Goal: Information Seeking & Learning: Learn about a topic

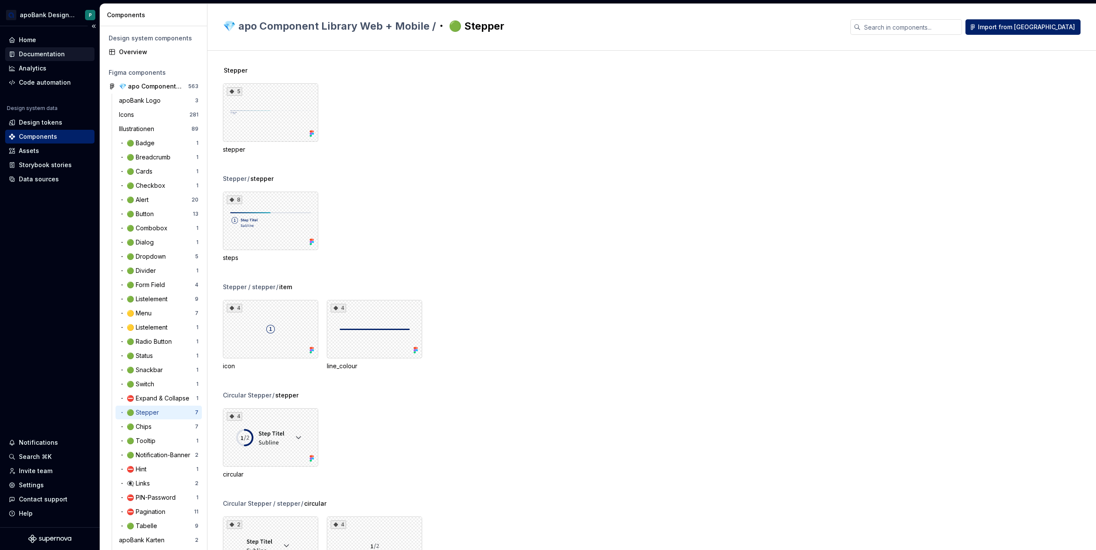
click at [49, 55] on div "Documentation" at bounding box center [42, 54] width 46 height 9
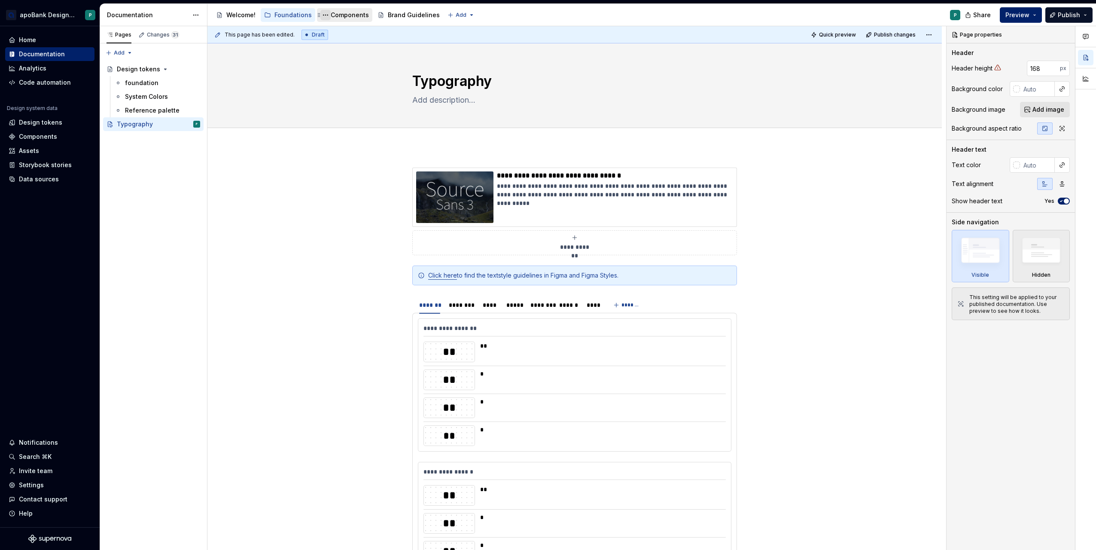
click at [327, 15] on button "Page tree" at bounding box center [325, 15] width 10 height 10
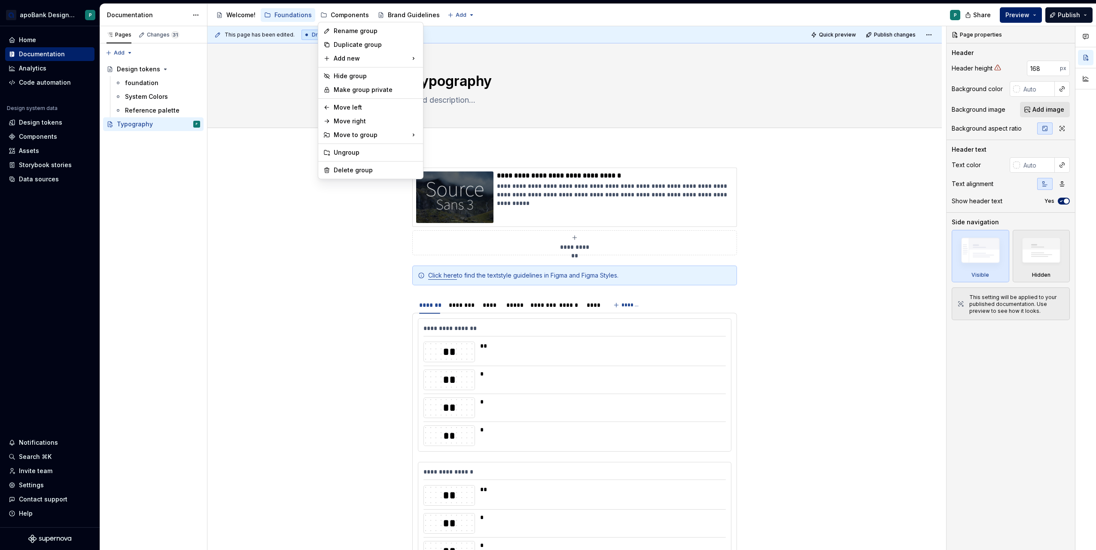
click at [302, 271] on html "apoBank Designsystem P Home Documentation Analytics Code automation Design syst…" at bounding box center [548, 275] width 1096 height 550
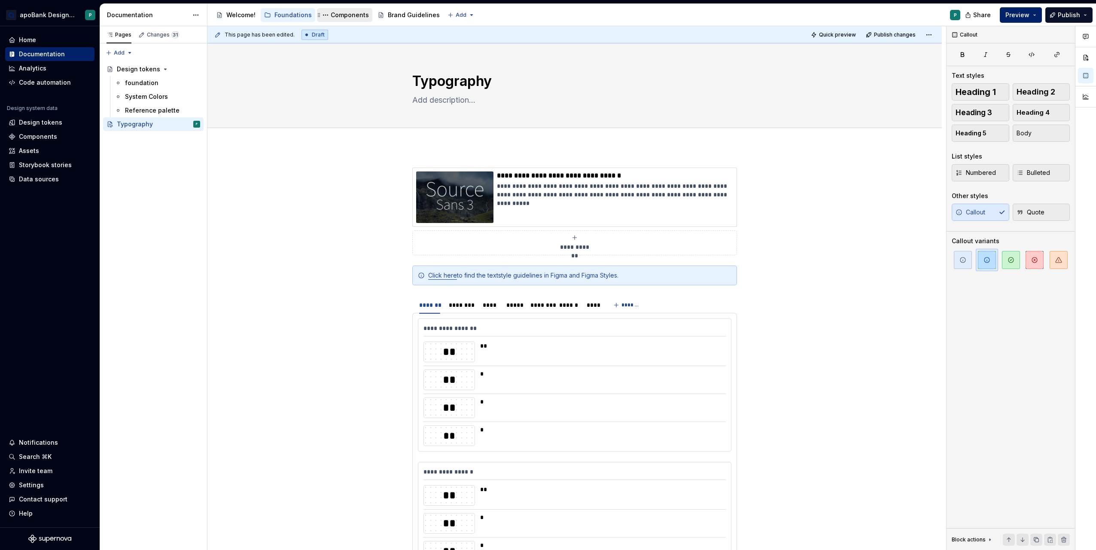
click at [345, 15] on div "Components" at bounding box center [350, 15] width 38 height 9
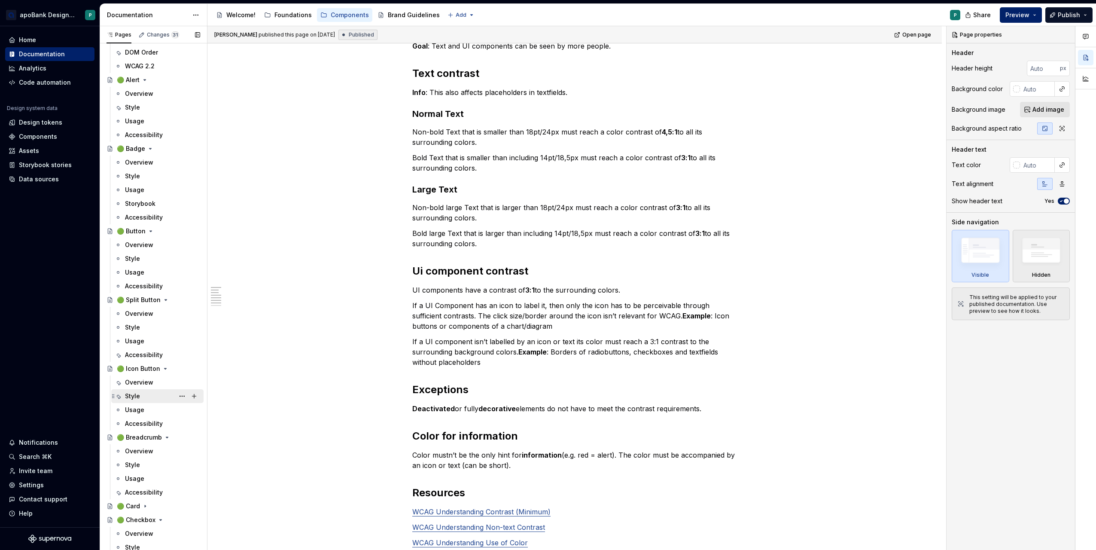
scroll to position [86, 0]
click at [138, 380] on div "Overview" at bounding box center [139, 381] width 28 height 9
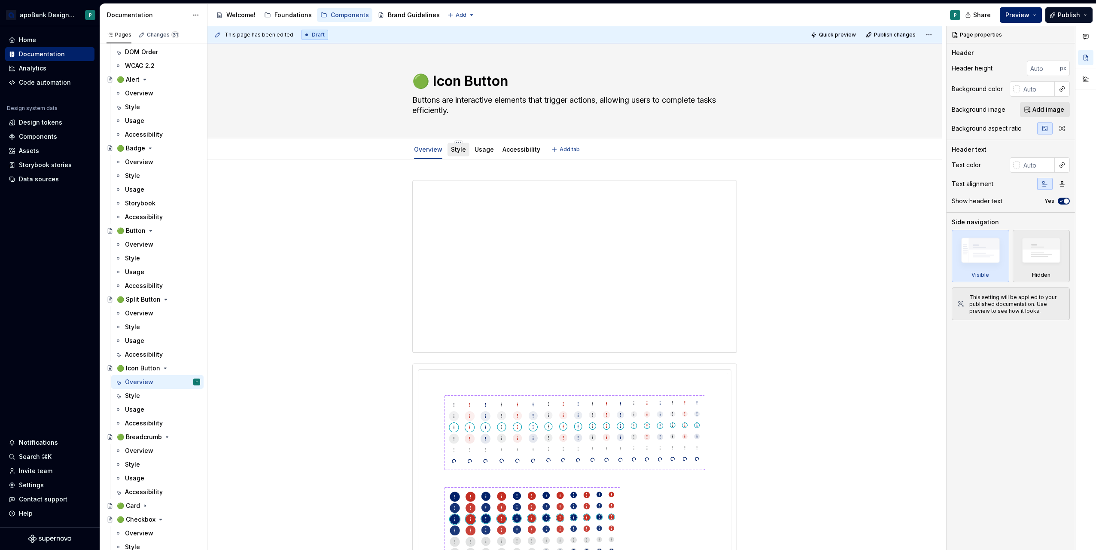
click at [453, 146] on link "Style" at bounding box center [458, 149] width 15 height 7
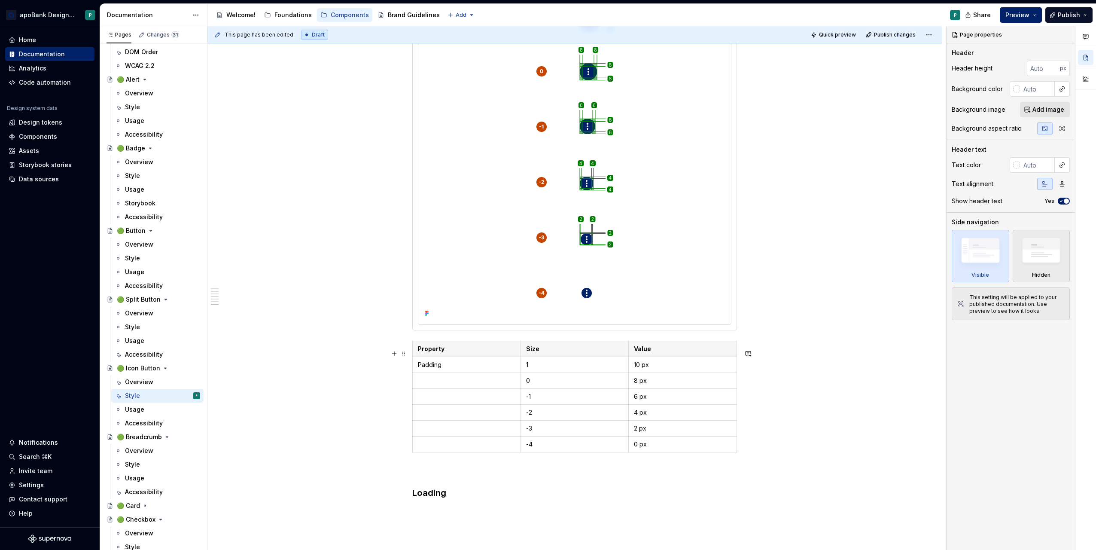
scroll to position [2688, 0]
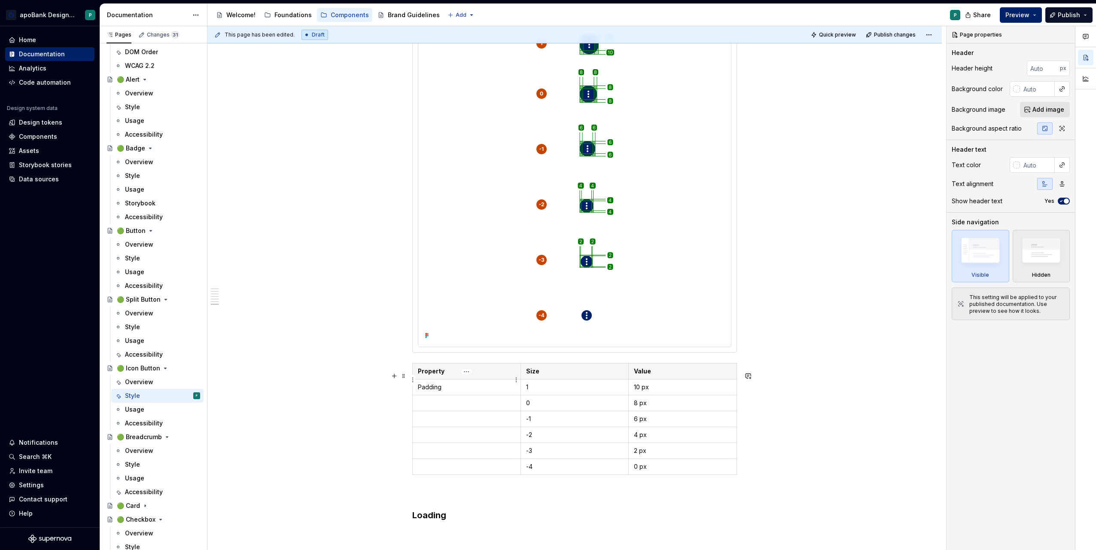
click at [449, 375] on p "Property" at bounding box center [466, 371] width 97 height 9
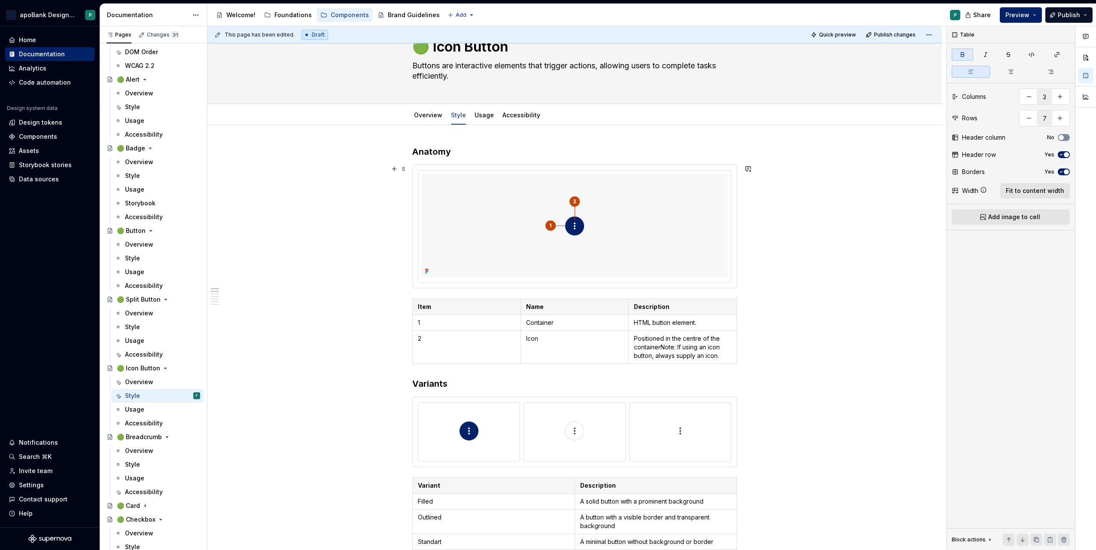
scroll to position [0, 0]
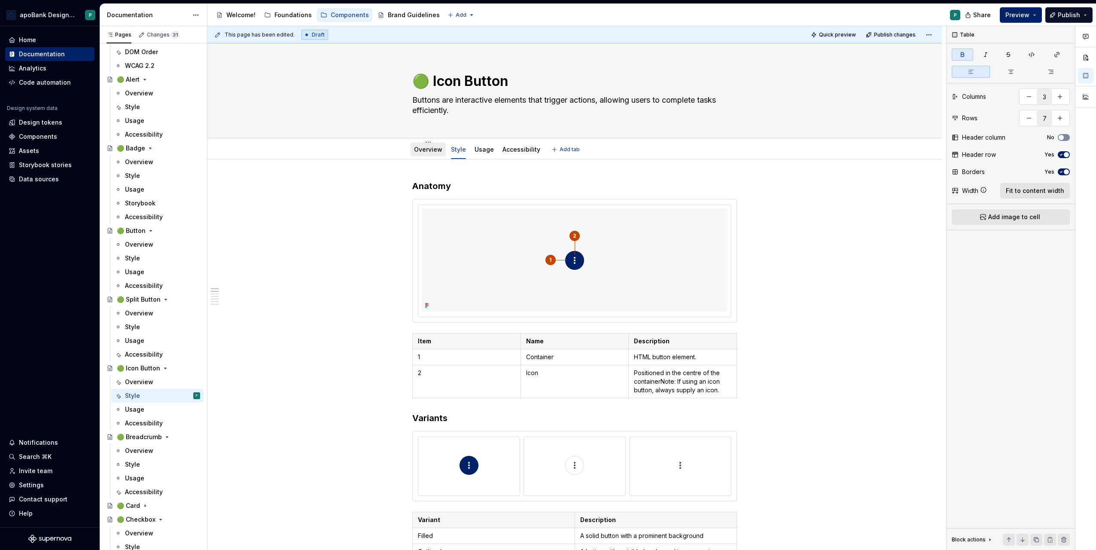
click at [431, 153] on div "Overview" at bounding box center [428, 149] width 28 height 9
click at [423, 153] on div "Overview" at bounding box center [428, 149] width 28 height 9
click at [424, 150] on link "Overview" at bounding box center [428, 149] width 28 height 7
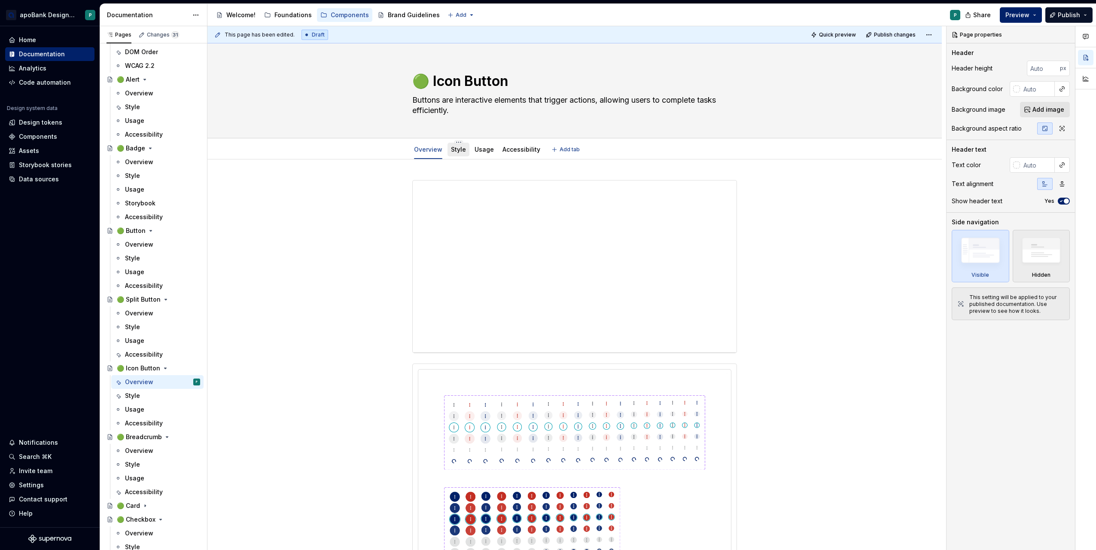
click at [451, 152] on link "Style" at bounding box center [458, 149] width 15 height 7
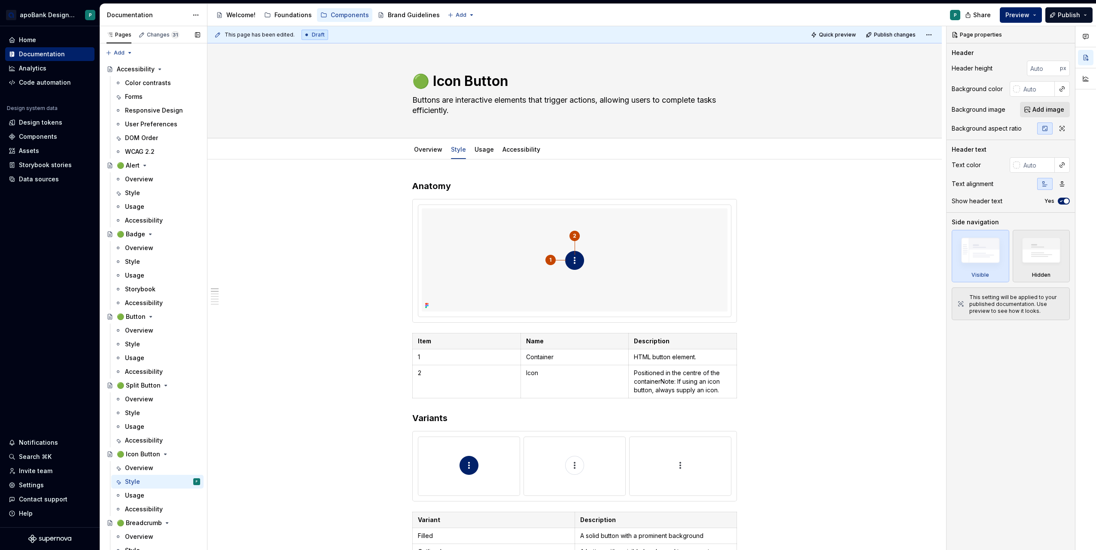
drag, startPoint x: 138, startPoint y: 341, endPoint x: 201, endPoint y: 321, distance: 66.6
click at [138, 341] on div "Style" at bounding box center [132, 344] width 15 height 9
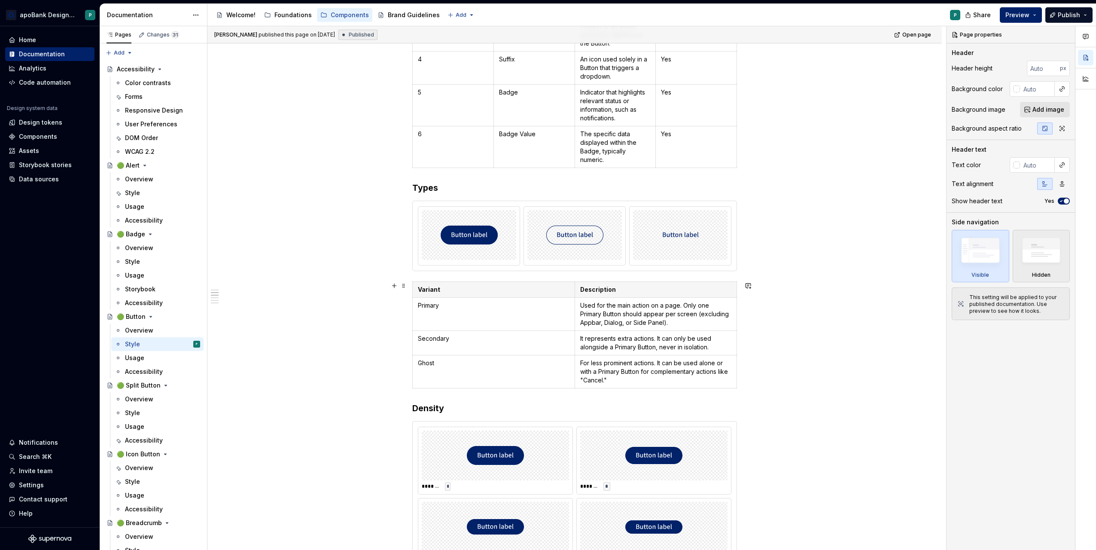
scroll to position [387, 0]
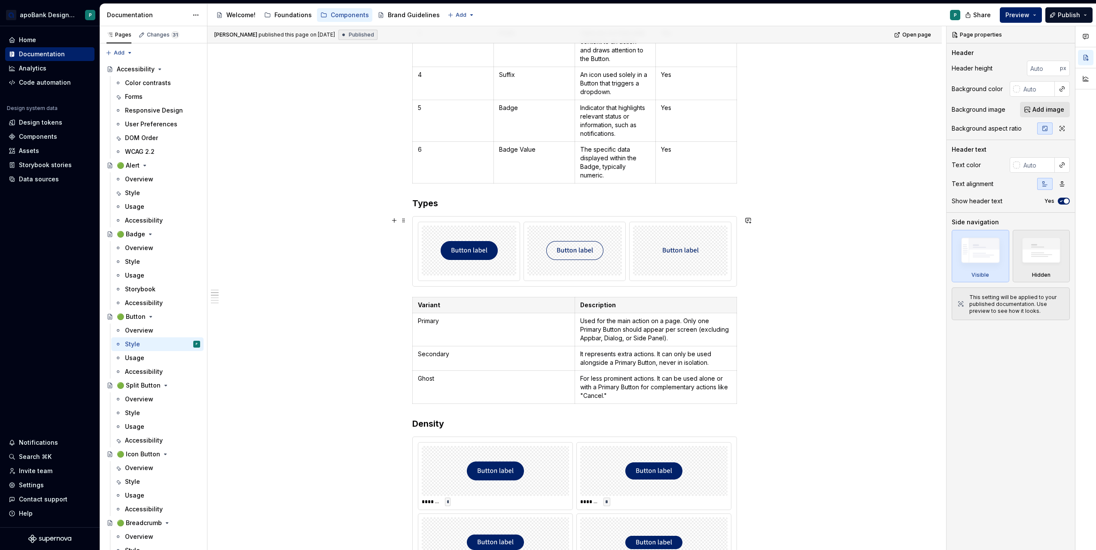
click at [434, 221] on div at bounding box center [575, 251] width 324 height 70
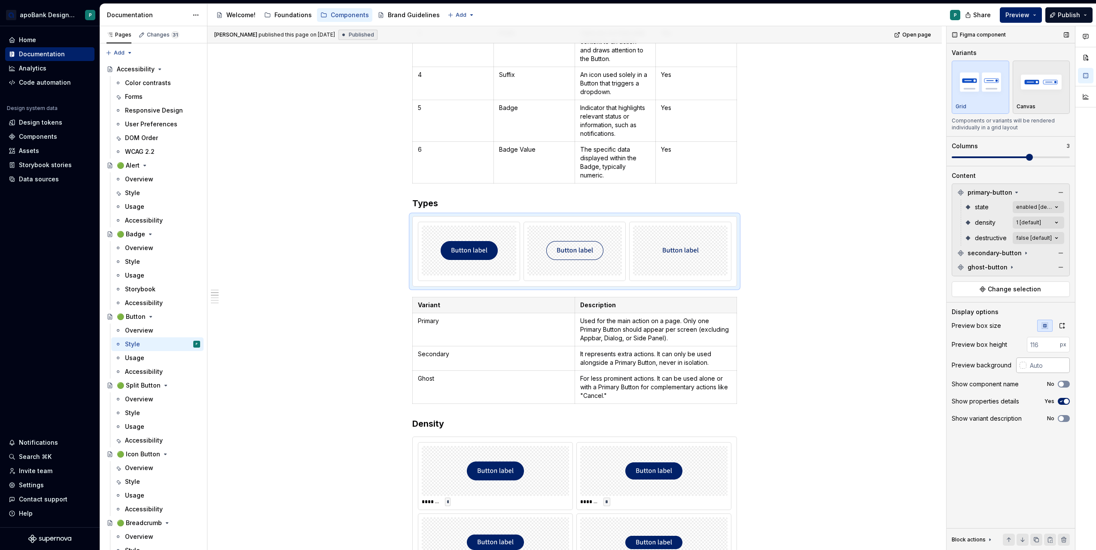
click at [1036, 364] on input "text" at bounding box center [1047, 364] width 43 height 15
type textarea "*"
click at [1049, 369] on input "text" at bounding box center [1047, 364] width 43 height 15
paste input "F7F7F7"
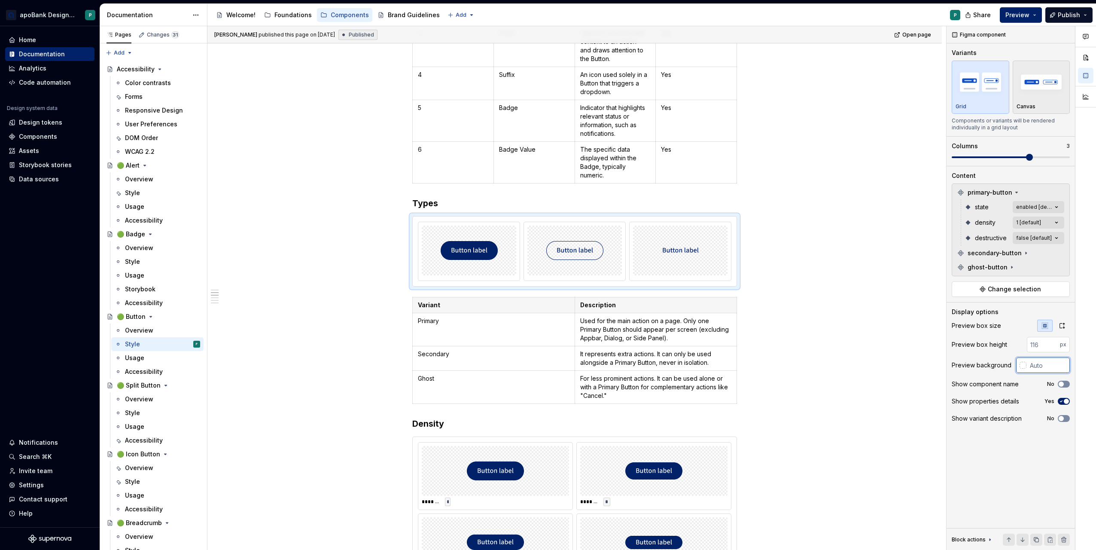
type input "F7F7F7"
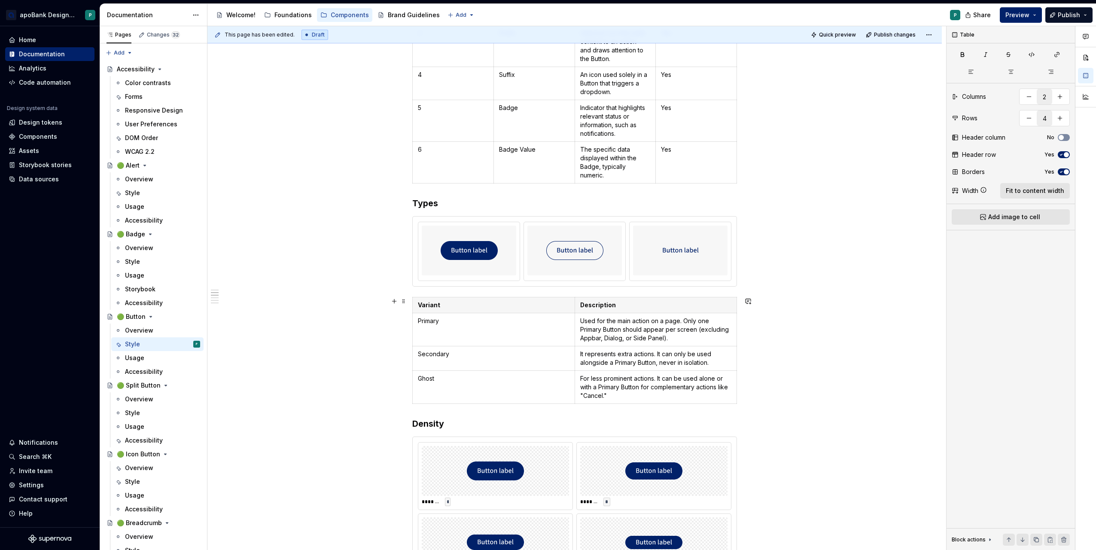
type textarea "*"
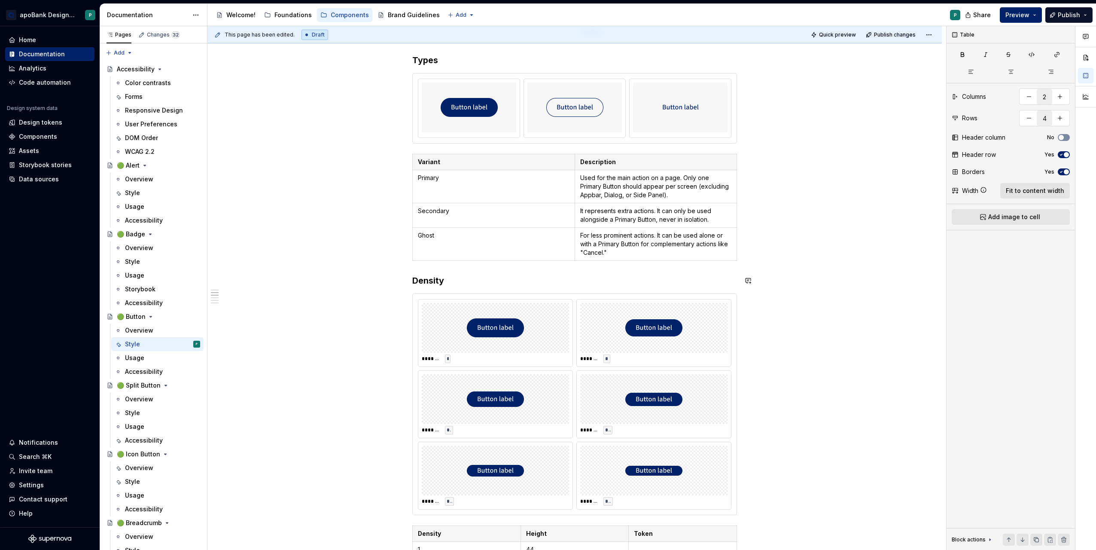
scroll to position [515, 0]
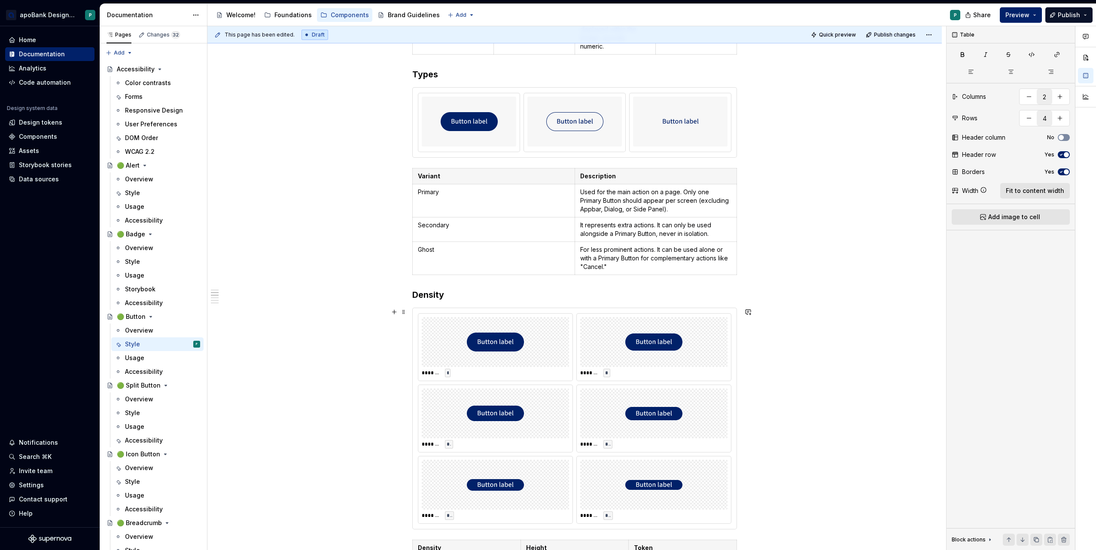
click at [436, 308] on div "******* * ******* * ******* ** ******* ** ******* ** ******* **" at bounding box center [575, 418] width 324 height 221
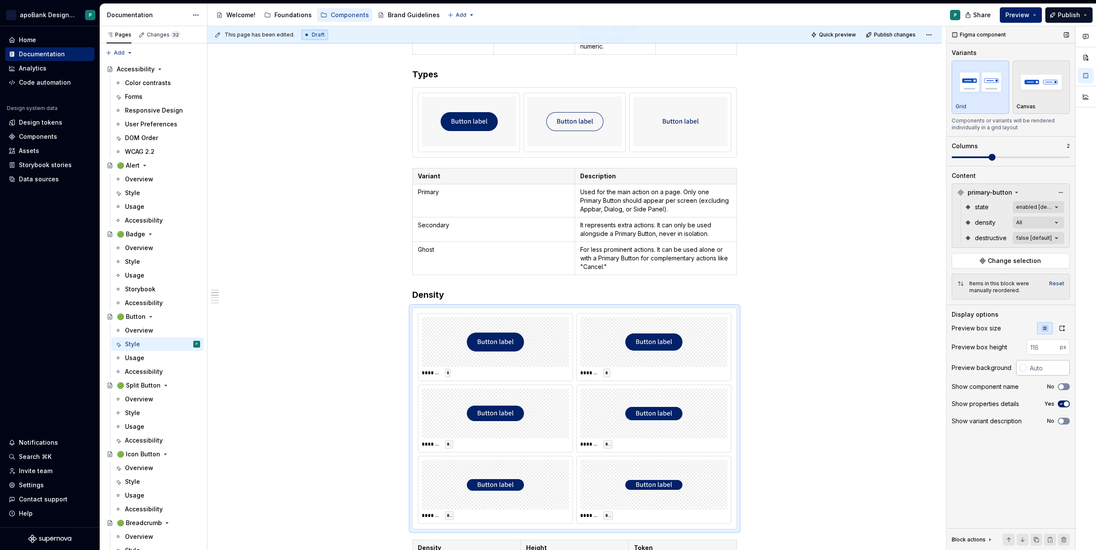
click at [1049, 365] on input "text" at bounding box center [1047, 367] width 43 height 15
paste input "F7F7F7"
type input "#F7F7F7"
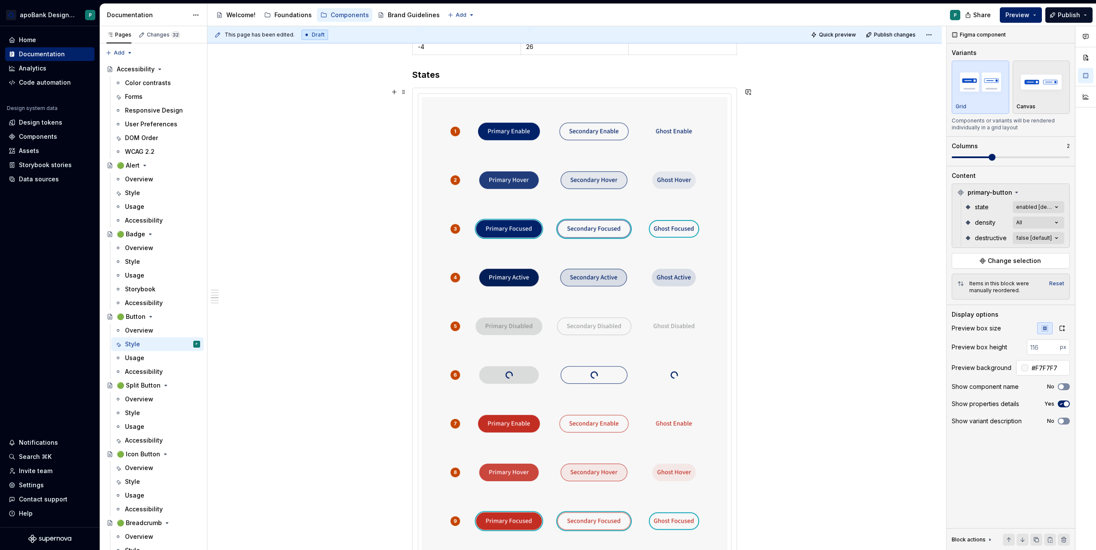
scroll to position [1117, 0]
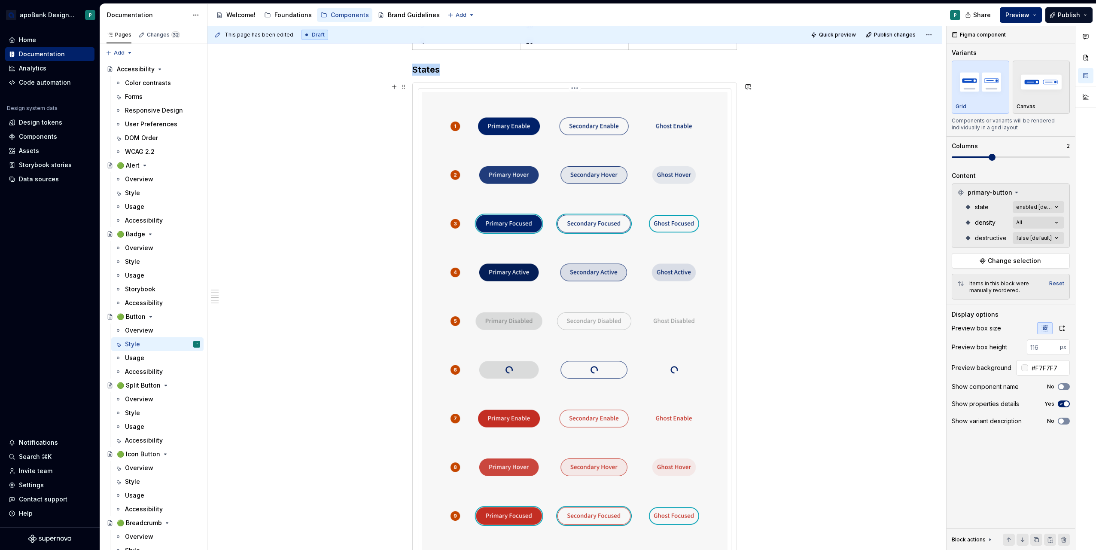
click at [694, 262] on img at bounding box center [575, 393] width 306 height 603
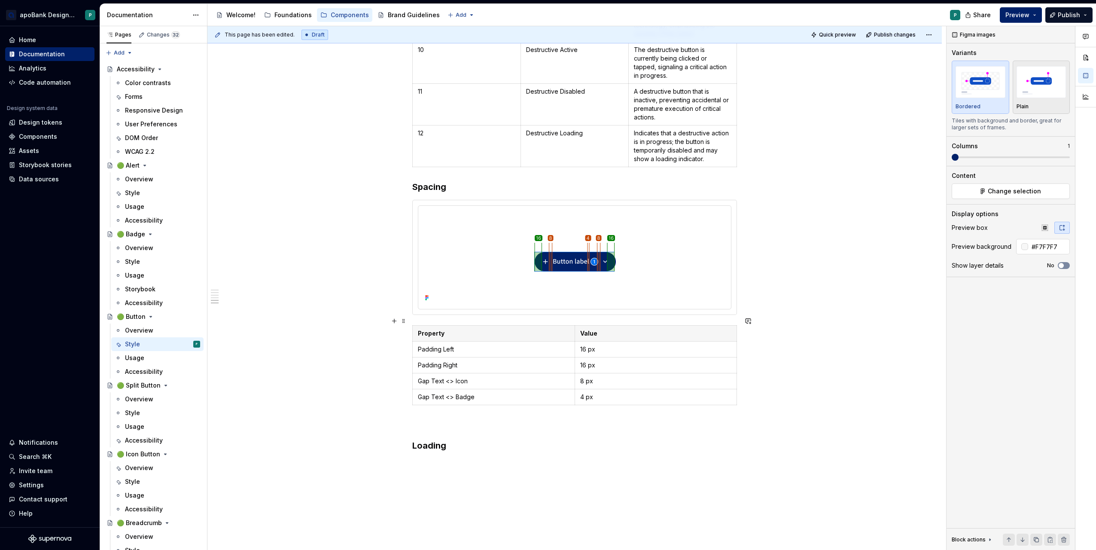
scroll to position [2147, 0]
click at [159, 414] on div "Style" at bounding box center [162, 413] width 75 height 12
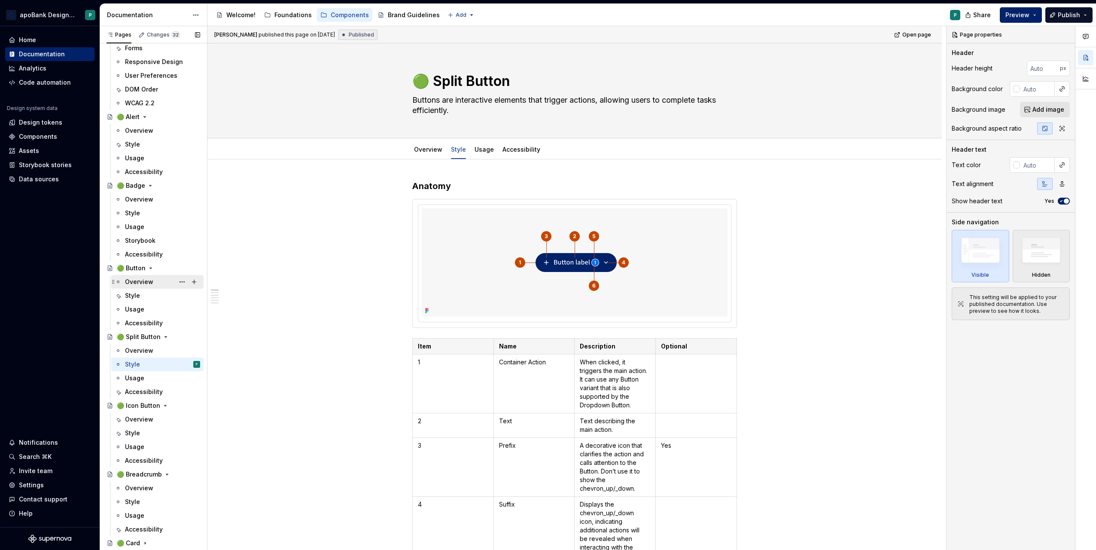
scroll to position [129, 0]
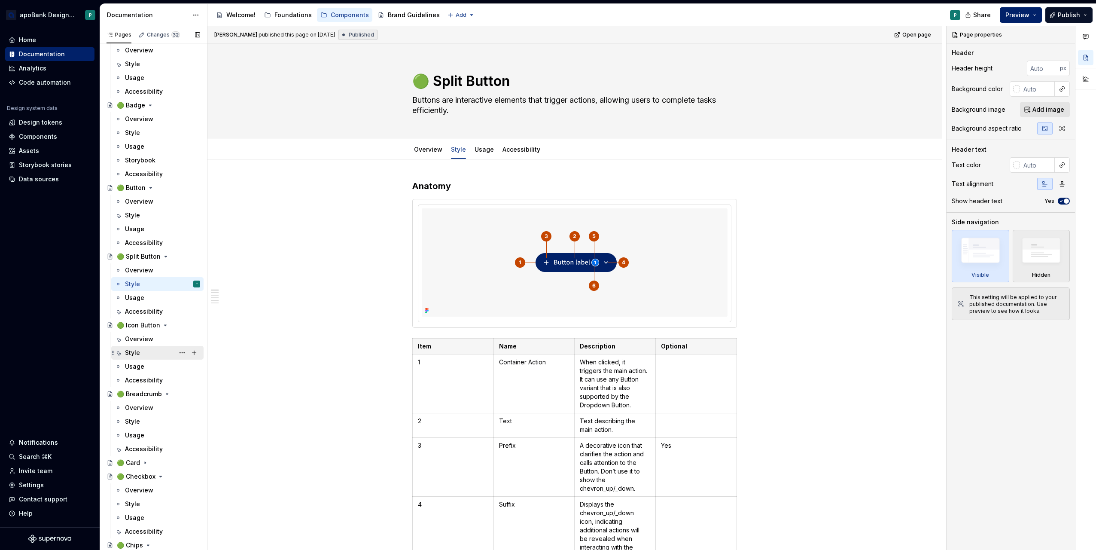
click at [146, 348] on div "Style" at bounding box center [162, 353] width 75 height 12
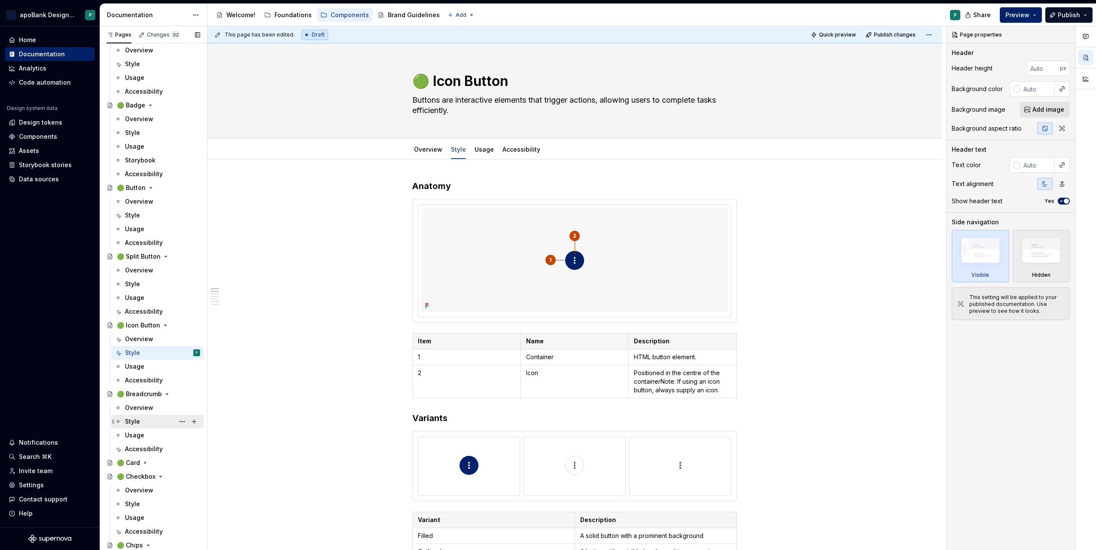
click at [150, 417] on div "Style" at bounding box center [162, 421] width 75 height 12
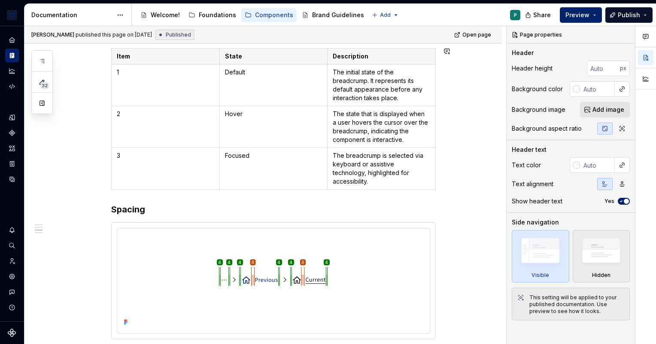
scroll to position [687, 0]
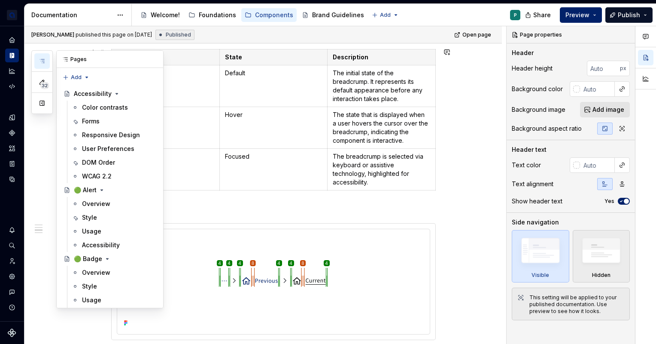
click at [37, 55] on button "button" at bounding box center [41, 60] width 15 height 15
click at [210, 10] on div "Foundations" at bounding box center [213, 15] width 48 height 10
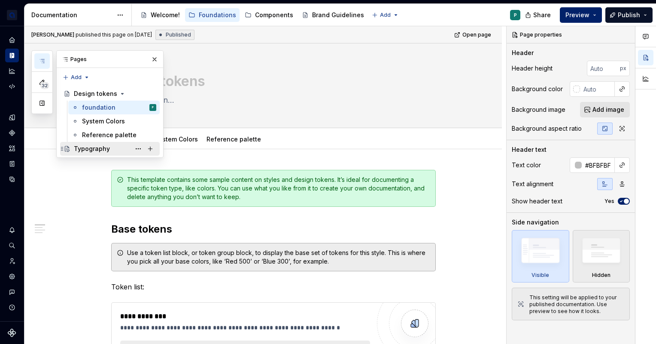
click at [97, 146] on div "Typography" at bounding box center [92, 148] width 36 height 9
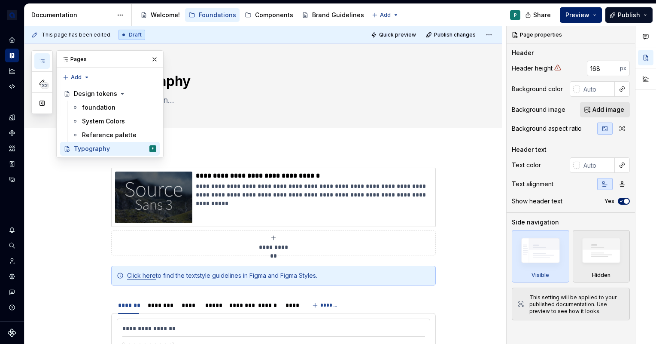
click at [46, 61] on button "button" at bounding box center [41, 60] width 15 height 15
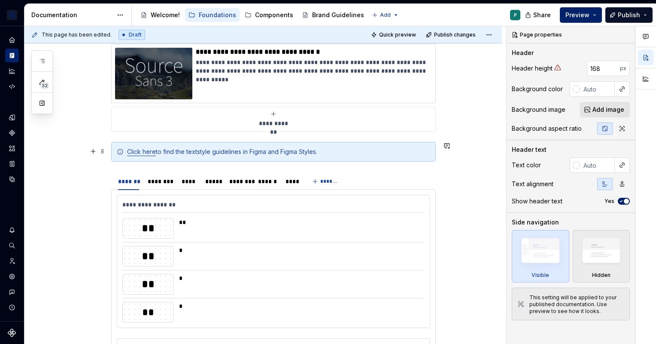
scroll to position [125, 0]
click at [192, 179] on div "****" at bounding box center [189, 180] width 15 height 9
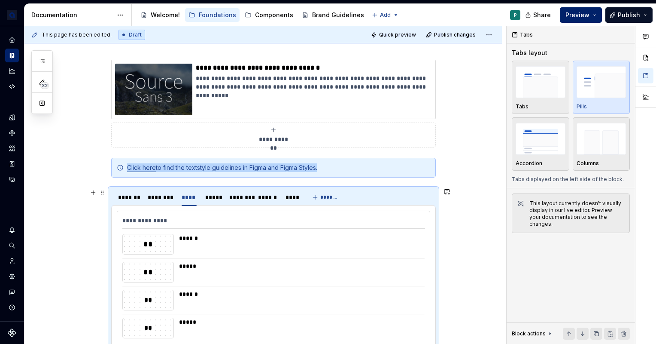
scroll to position [106, 0]
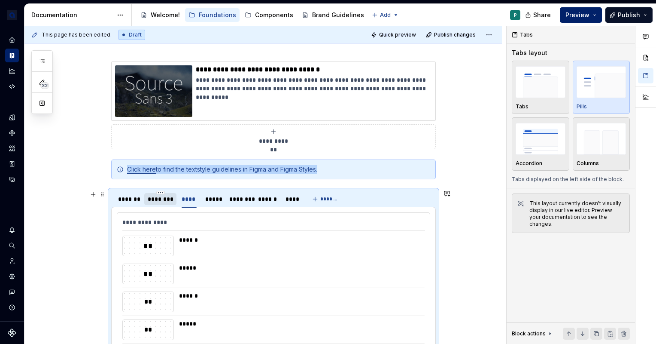
click at [161, 200] on div "********" at bounding box center [160, 199] width 25 height 9
click at [132, 202] on div "*******" at bounding box center [129, 199] width 28 height 12
click at [169, 202] on div "********" at bounding box center [160, 199] width 25 height 9
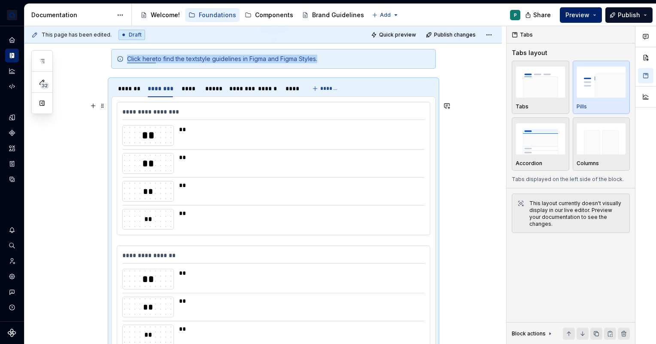
scroll to position [218, 0]
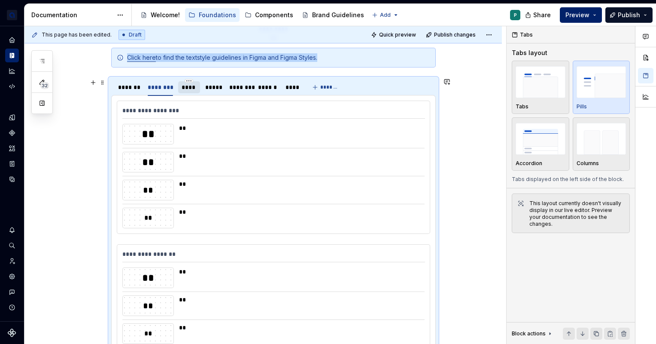
click at [193, 88] on div "****" at bounding box center [189, 87] width 15 height 9
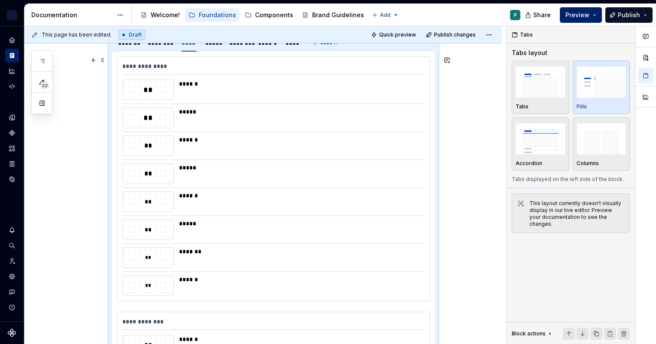
scroll to position [261, 0]
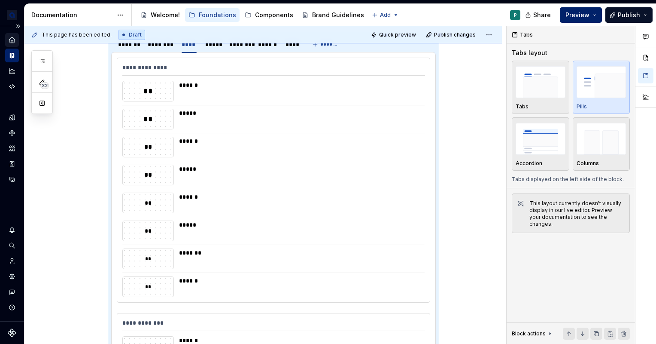
click at [9, 38] on icon "Home" at bounding box center [12, 40] width 8 height 8
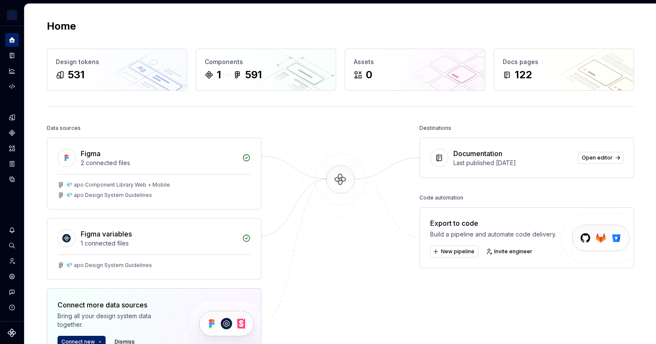
scroll to position [33, 0]
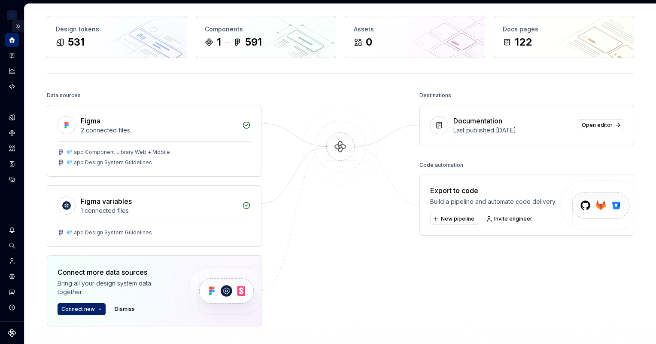
click at [18, 25] on button "Expand sidebar" at bounding box center [18, 26] width 12 height 12
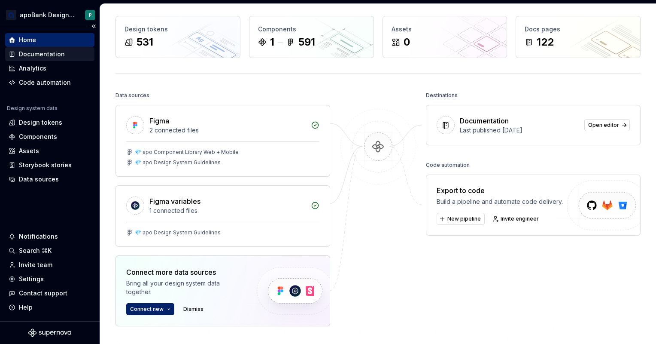
click at [51, 53] on div "Documentation" at bounding box center [42, 54] width 46 height 9
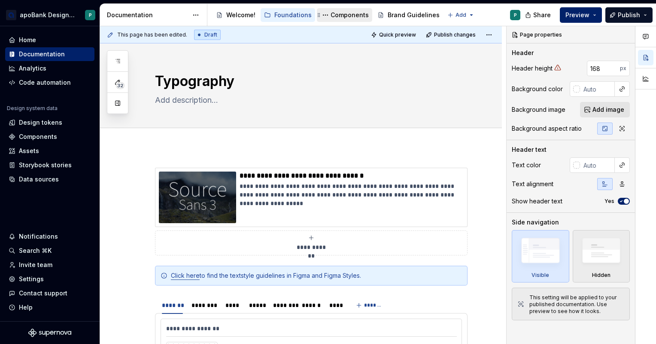
click at [345, 13] on div "Components" at bounding box center [350, 15] width 38 height 9
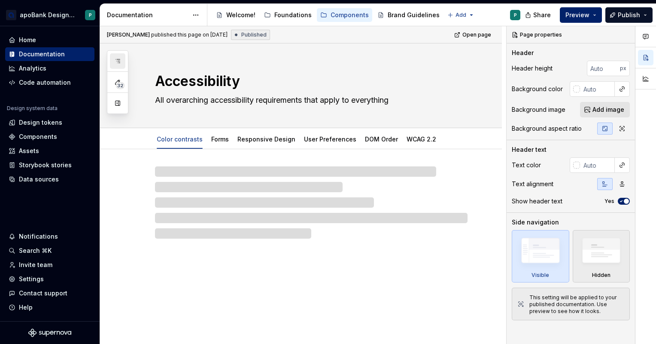
click at [116, 58] on icon "button" at bounding box center [117, 61] width 7 height 7
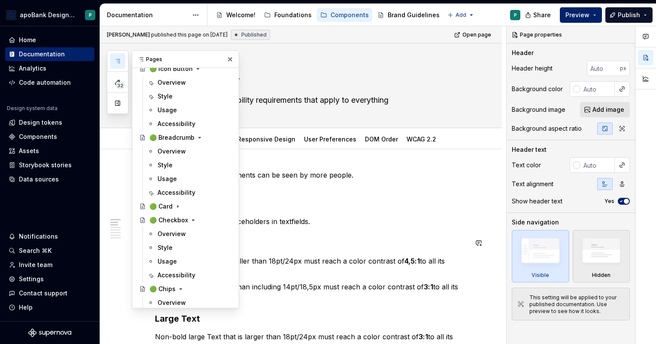
scroll to position [411, 0]
type textarea "*"
